Goal: Task Accomplishment & Management: Manage account settings

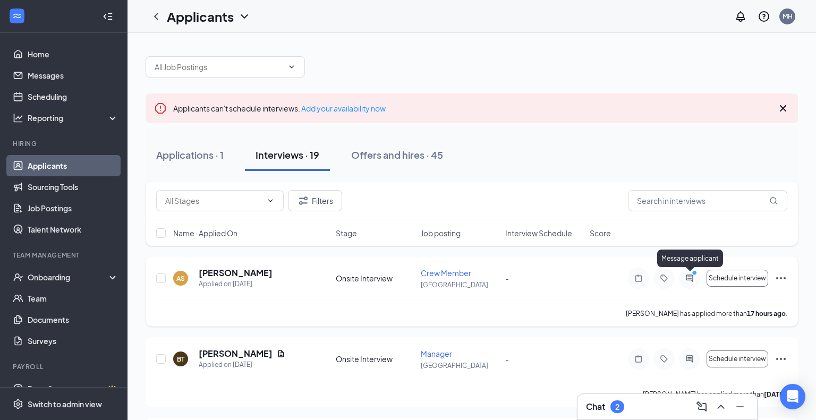
click at [693, 278] on icon "ActiveChat" at bounding box center [689, 278] width 13 height 8
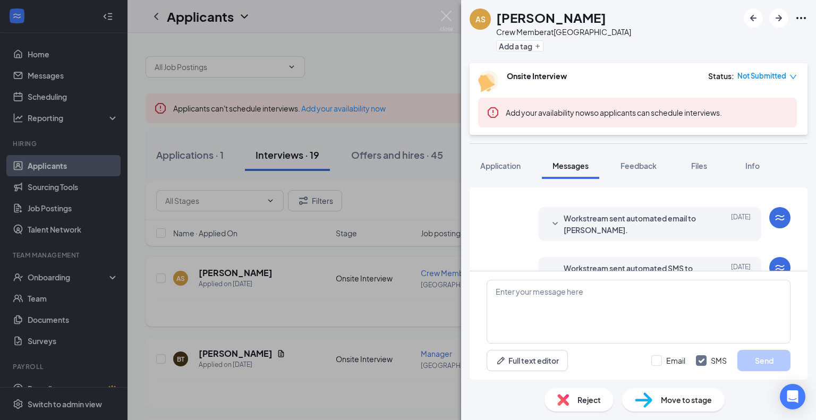
scroll to position [265, 0]
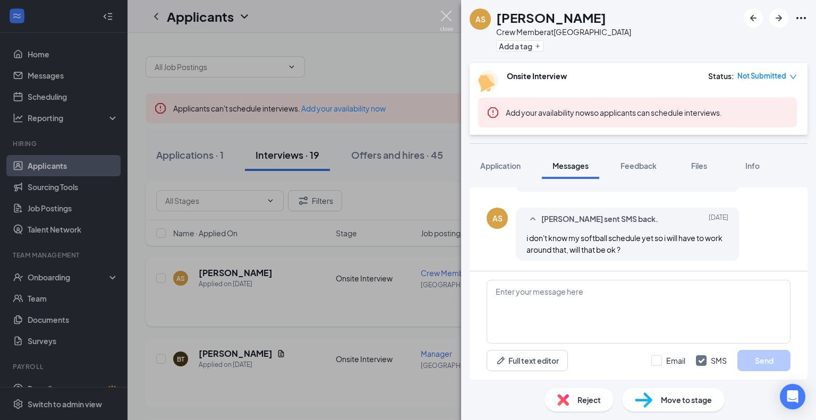
click at [443, 14] on img at bounding box center [446, 21] width 13 height 21
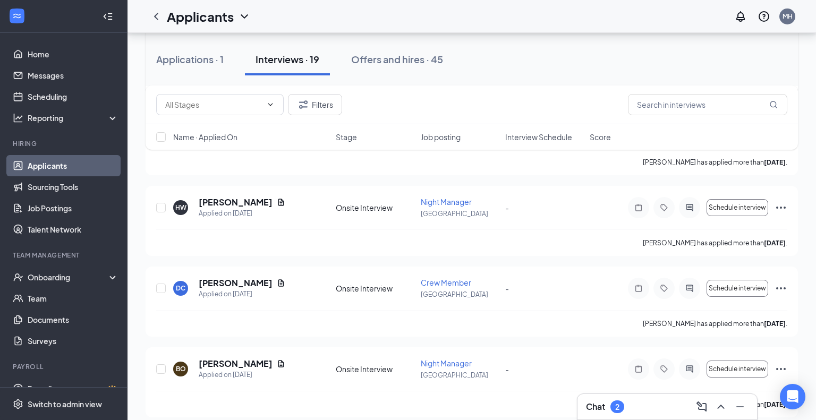
scroll to position [320, 0]
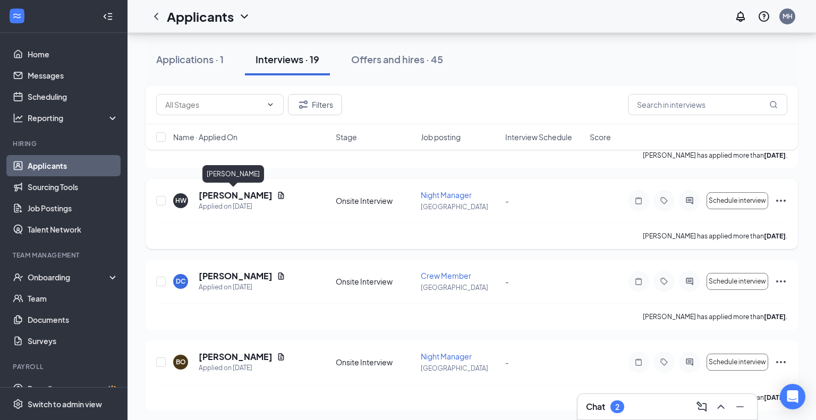
click at [241, 192] on h5 "[PERSON_NAME]" at bounding box center [236, 196] width 74 height 12
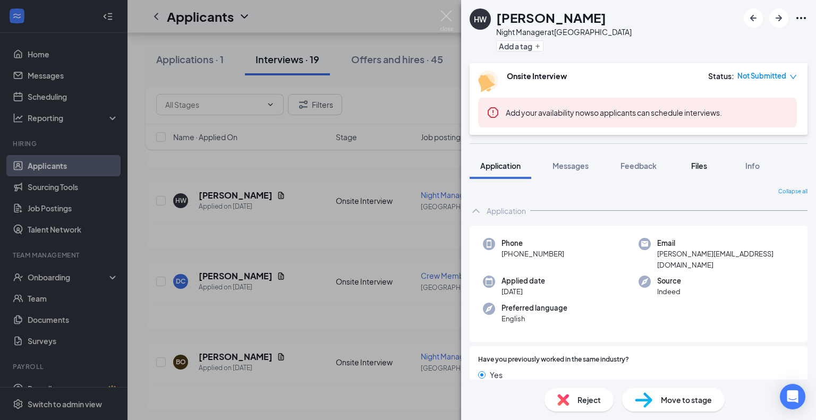
click at [697, 169] on span "Files" at bounding box center [699, 166] width 16 height 10
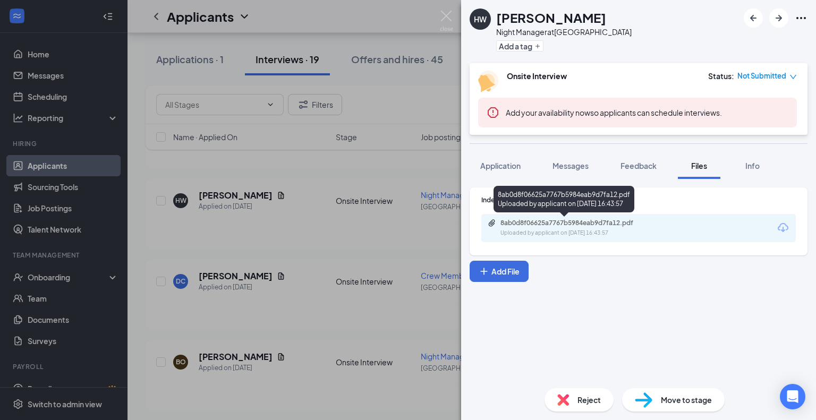
click at [600, 227] on div "8ab0d8f06625a7767b5984eab9d7fa12.pdf" at bounding box center [574, 223] width 149 height 8
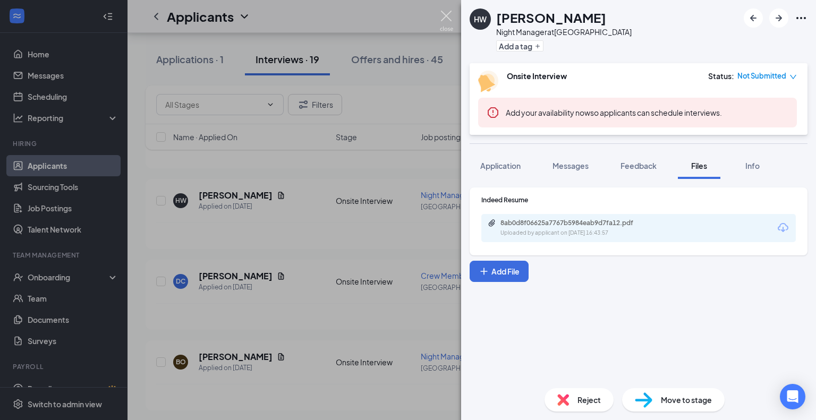
click at [448, 11] on img at bounding box center [446, 21] width 13 height 21
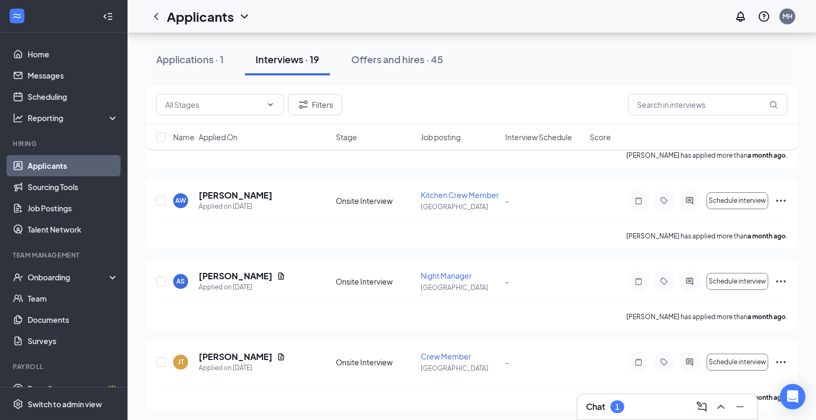
scroll to position [1369, 0]
